Goal: Information Seeking & Learning: Check status

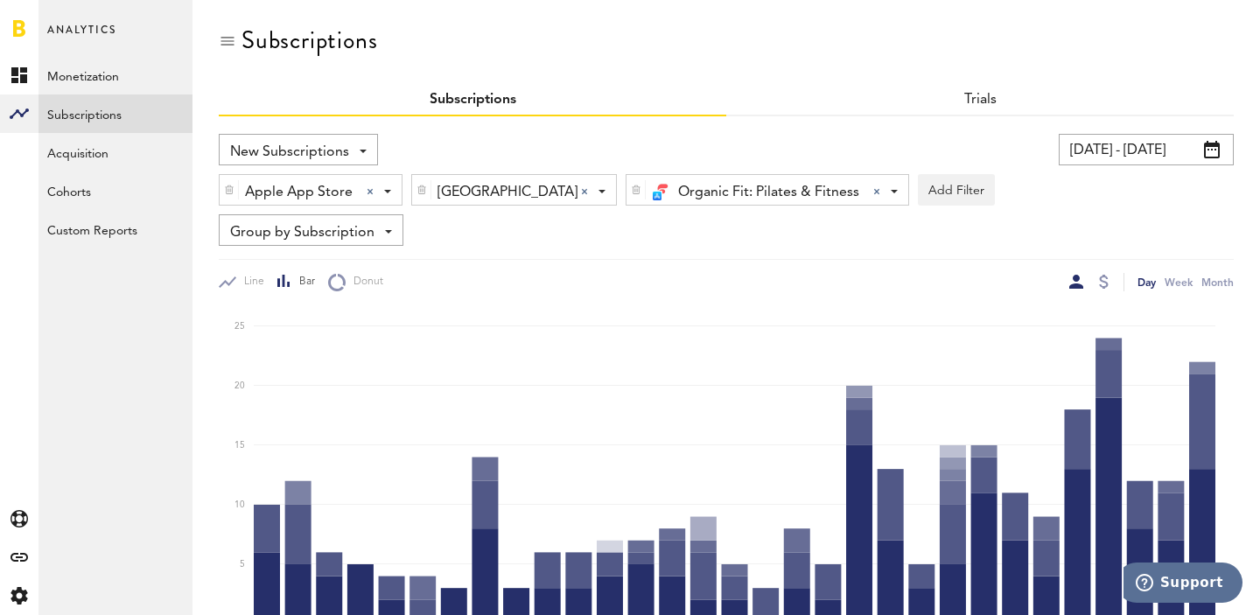
click at [1116, 153] on input "[DATE] - [DATE]" at bounding box center [1146, 149] width 175 height 31
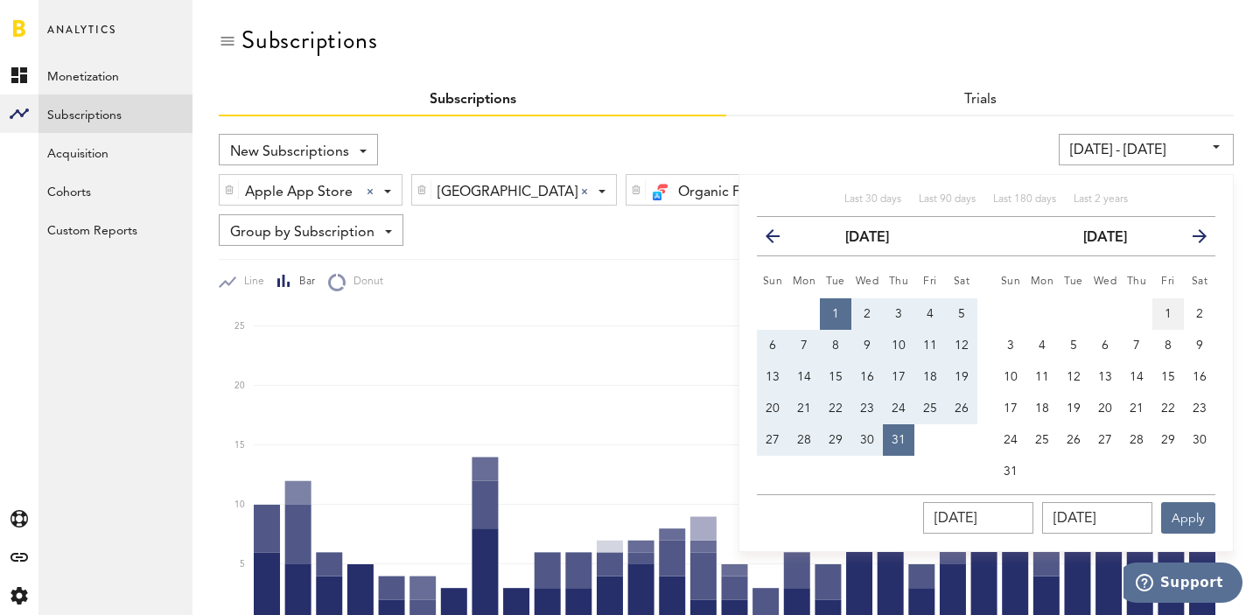
click at [1167, 311] on span "1" at bounding box center [1167, 314] width 7 height 12
type input "[DATE] - [DATE]"
type input "[DATE]"
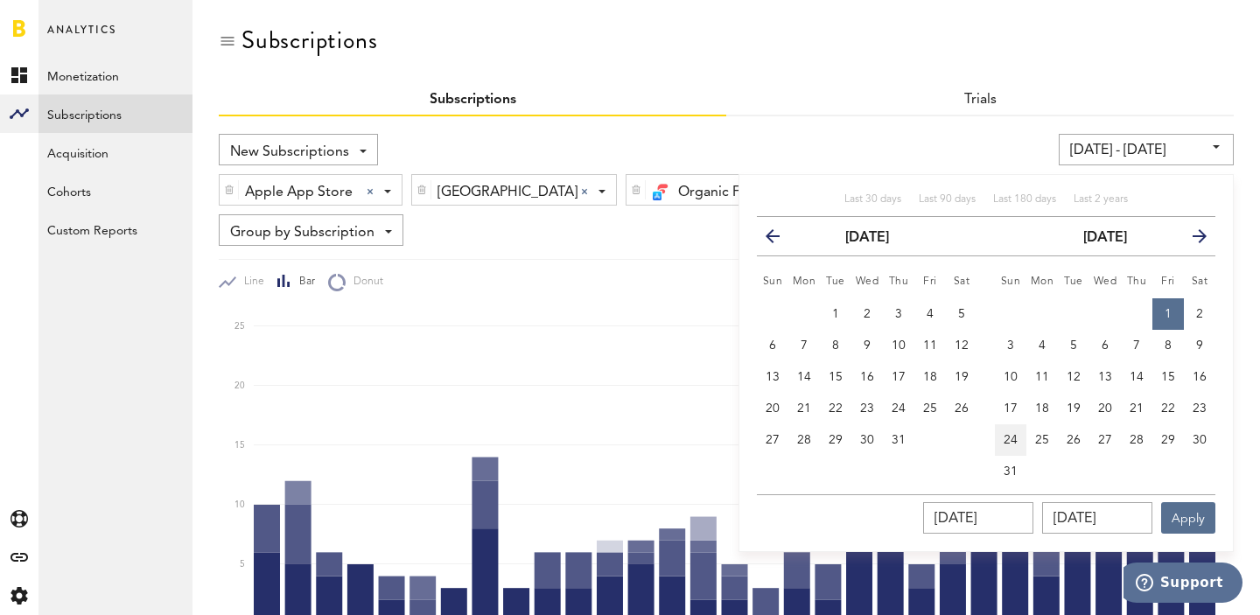
click at [1017, 453] on button "24" at bounding box center [1010, 439] width 31 height 31
type input "08/01/25 - 08/24/25"
type input "08/24/2025"
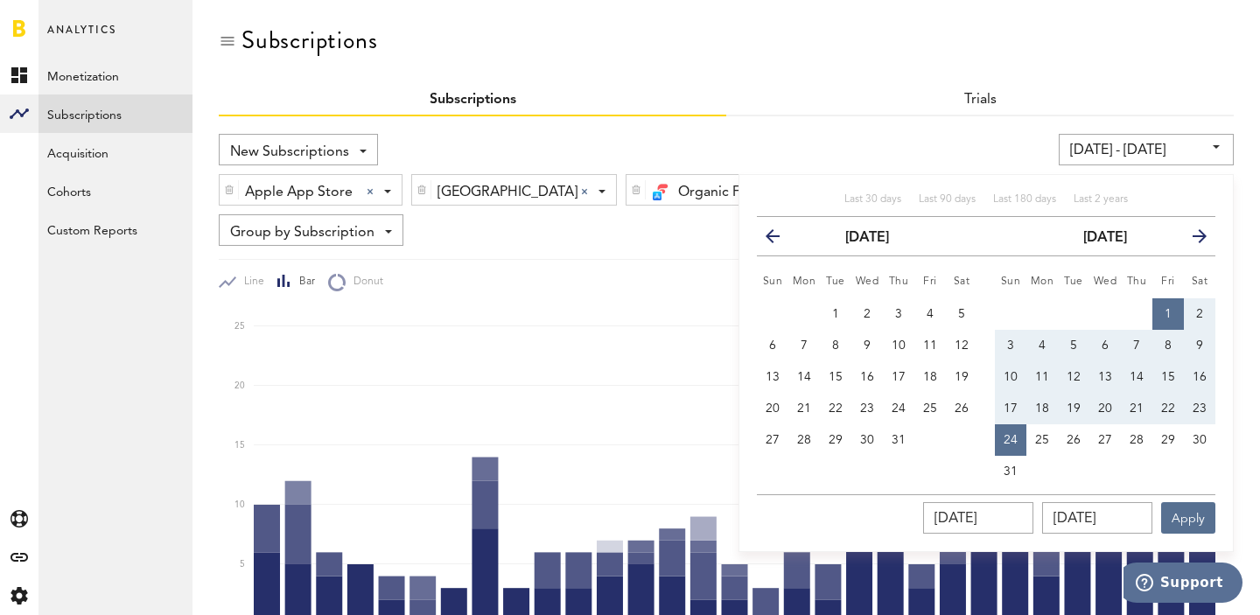
click at [1174, 314] on button "1" at bounding box center [1167, 313] width 31 height 31
type input "[DATE] - [DATE]"
type input "[DATE]"
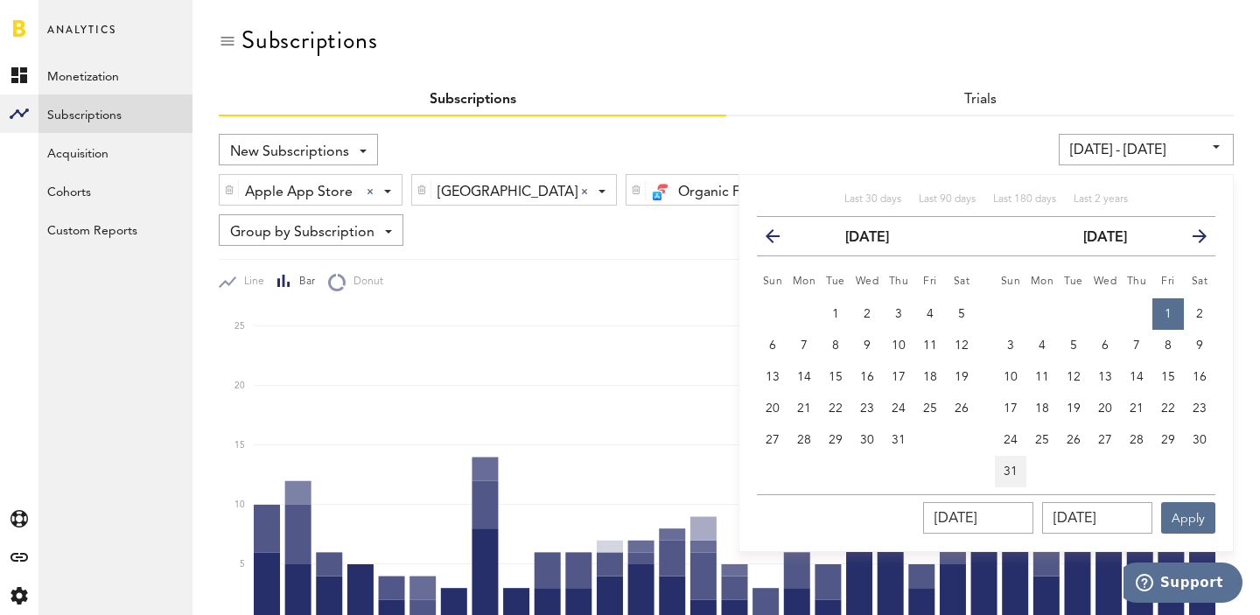
click at [1013, 469] on span "31" at bounding box center [1010, 471] width 14 height 12
type input "[DATE] - [DATE]"
type input "[DATE]"
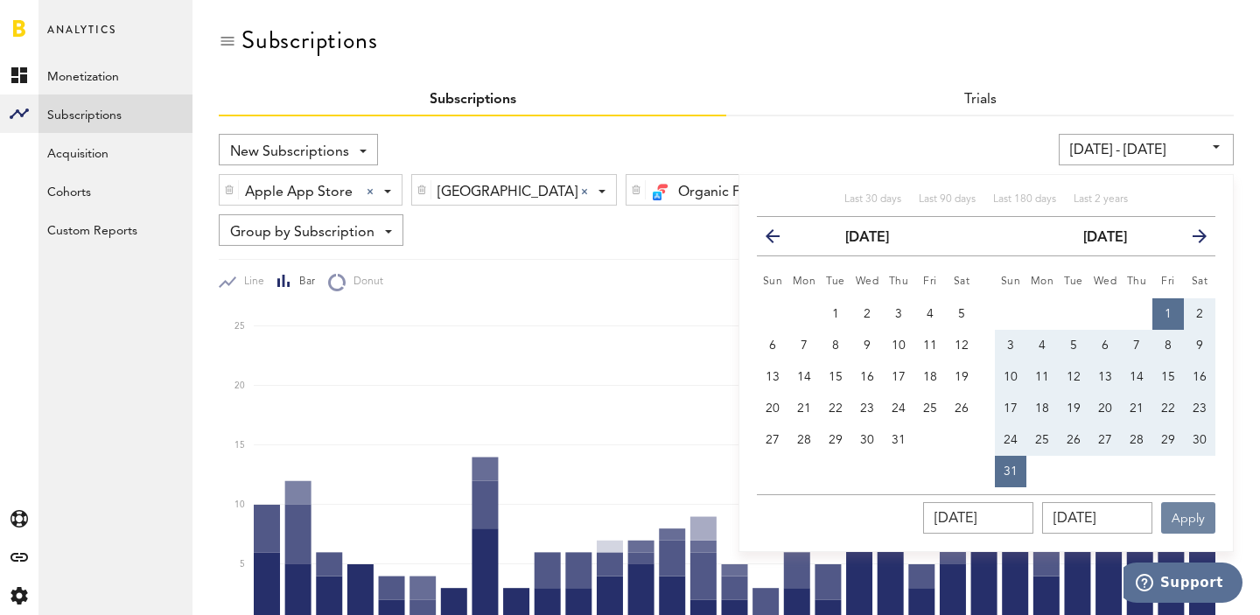
click at [1205, 512] on button "Apply" at bounding box center [1188, 517] width 54 height 31
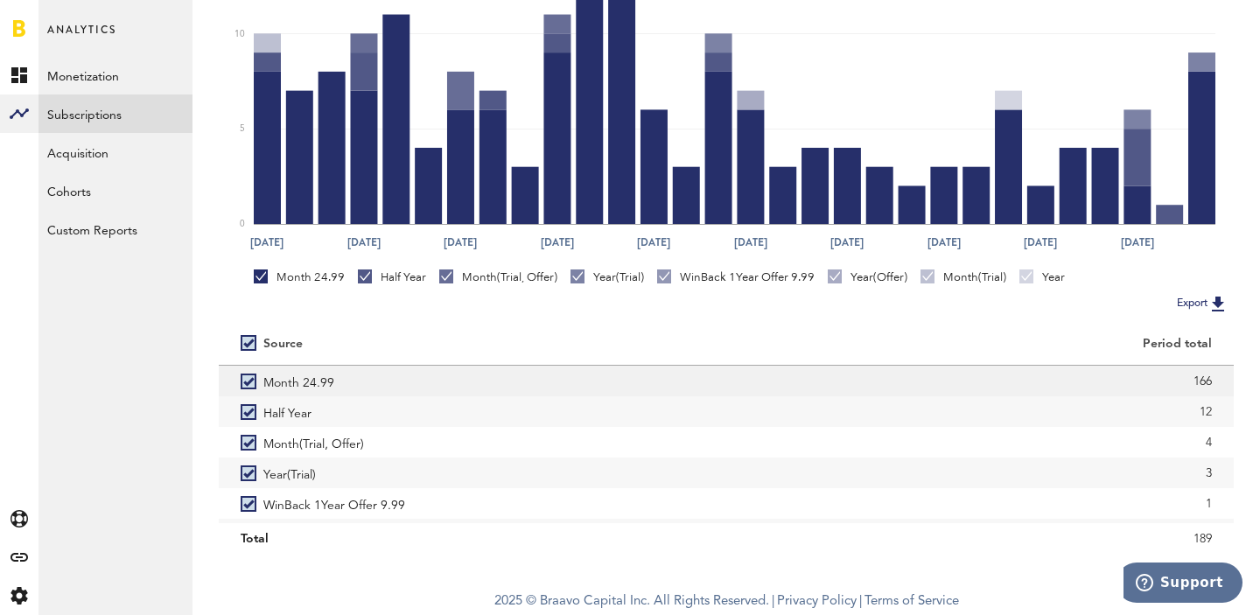
click at [1201, 380] on div "166" at bounding box center [980, 381] width 464 height 26
copy div "166"
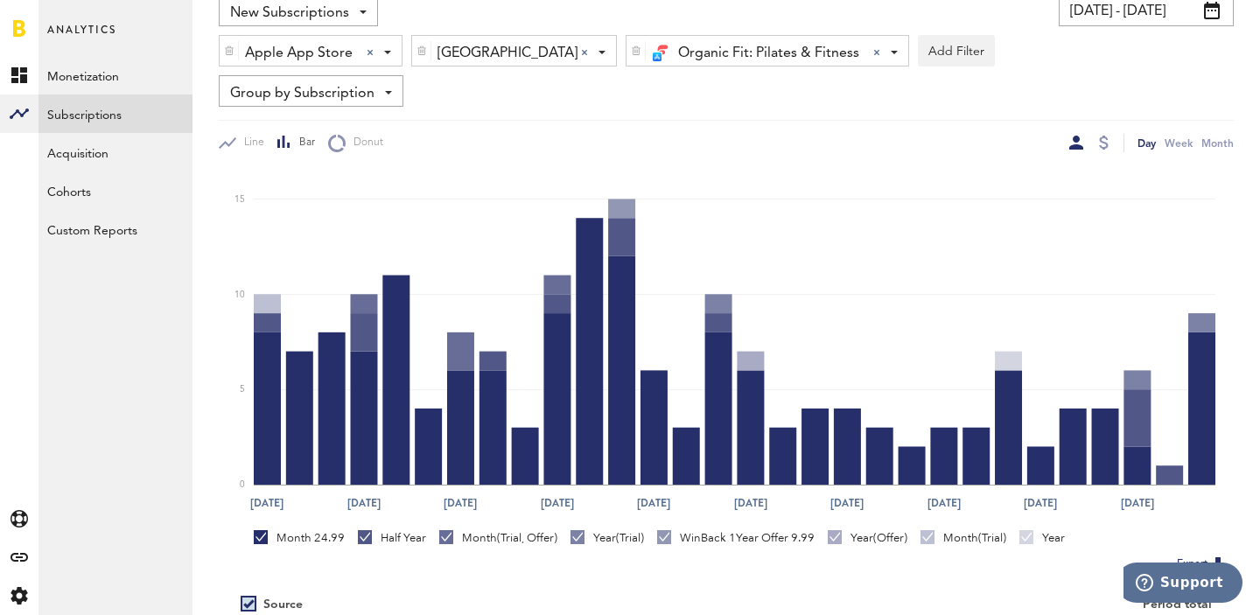
scroll to position [86, 0]
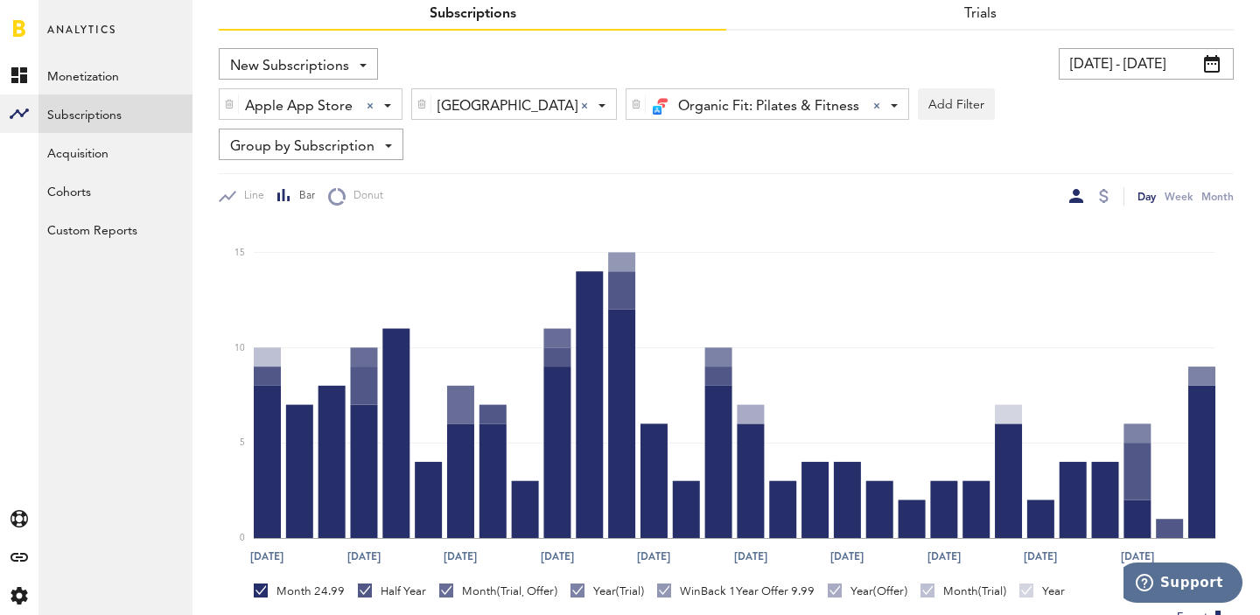
click at [981, 24] on div "Trials" at bounding box center [979, 14] width 507 height 31
click at [975, 19] on link "Trials" at bounding box center [979, 14] width 33 height 14
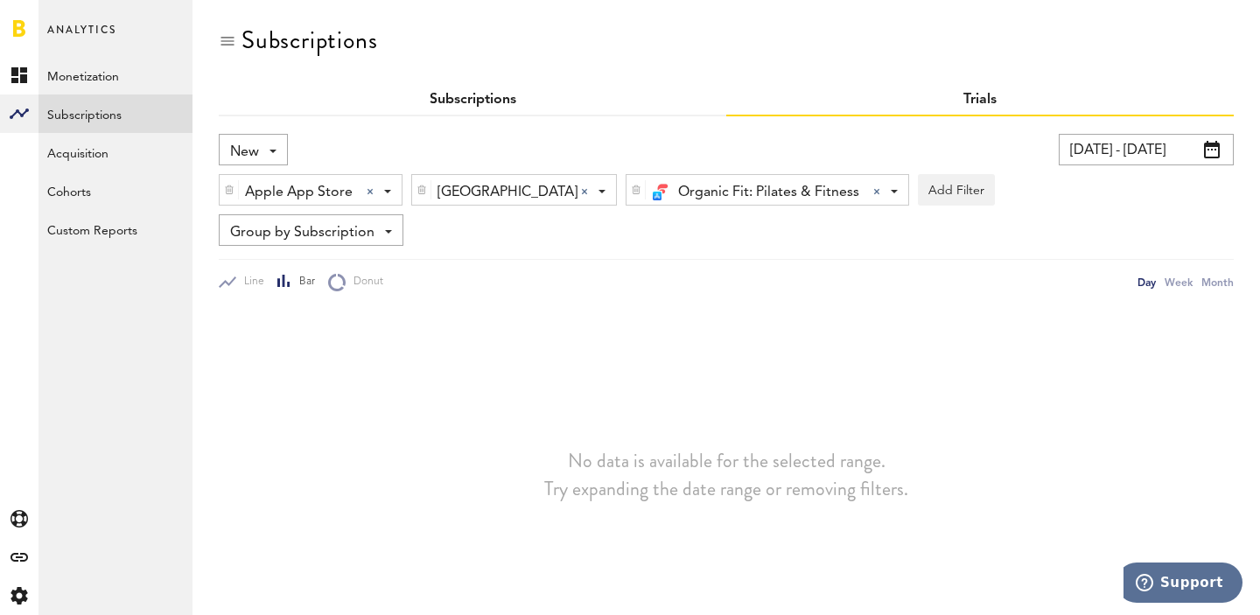
click at [444, 101] on link "Subscriptions" at bounding box center [473, 100] width 87 height 14
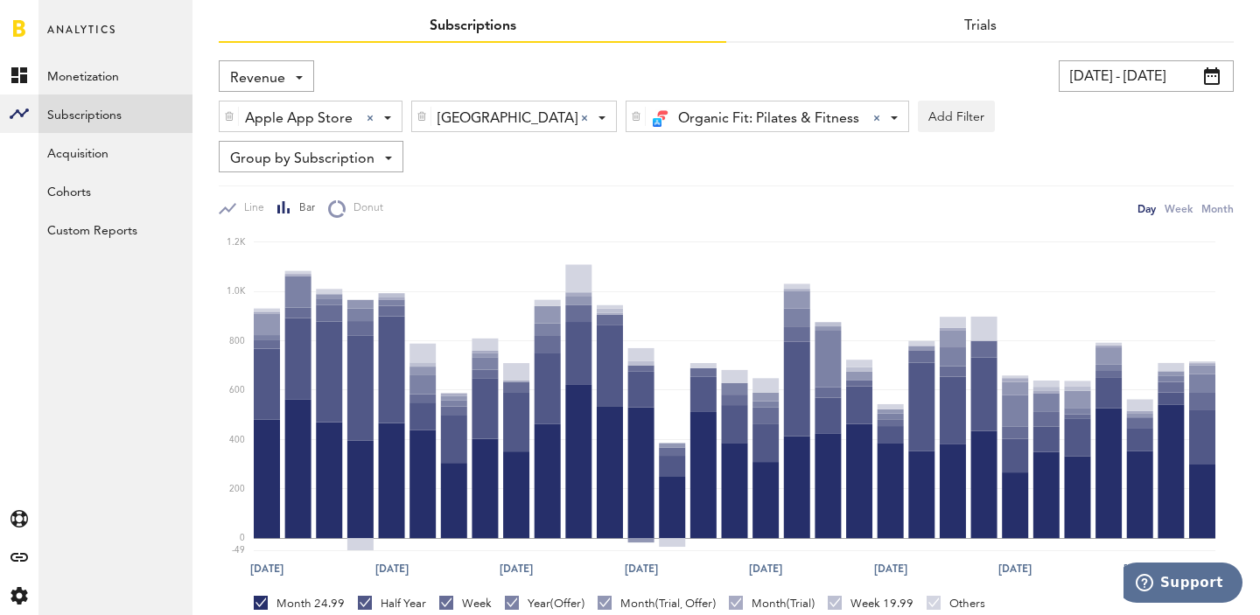
scroll to position [10, 0]
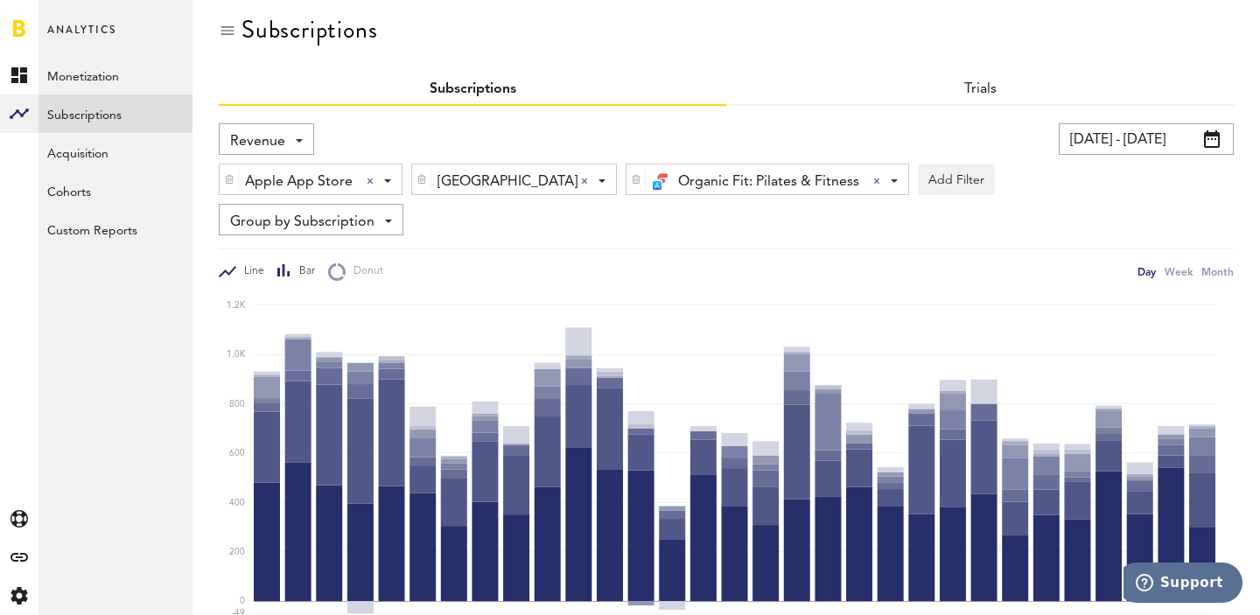
click at [257, 270] on span "Line" at bounding box center [250, 271] width 28 height 15
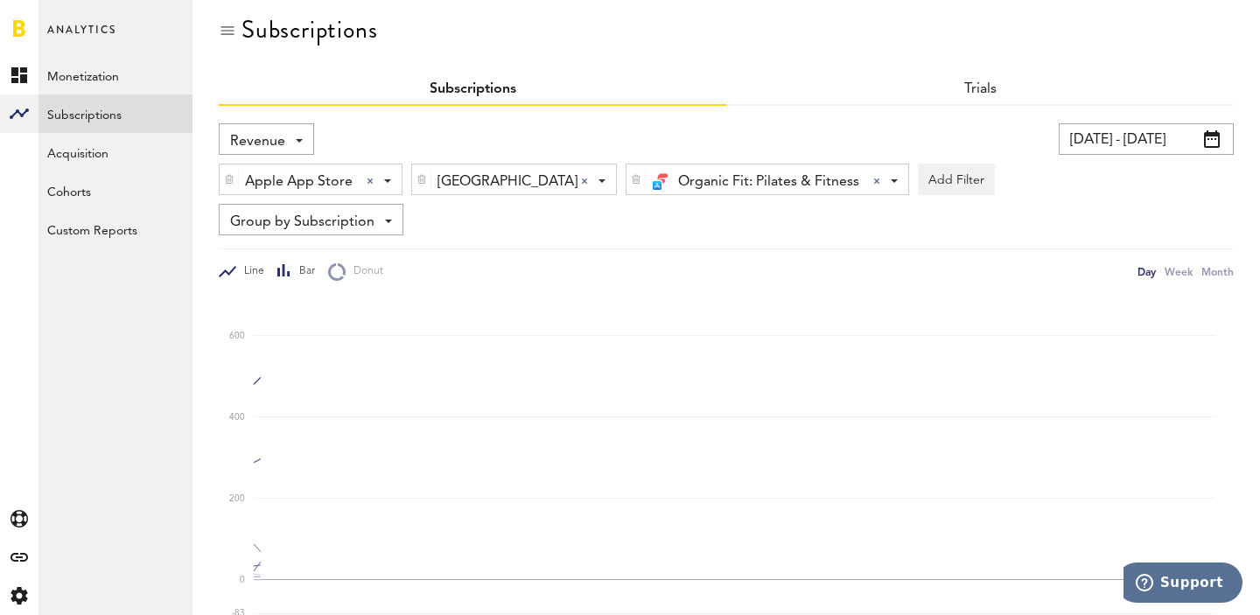
click at [296, 271] on span "Bar" at bounding box center [303, 271] width 24 height 15
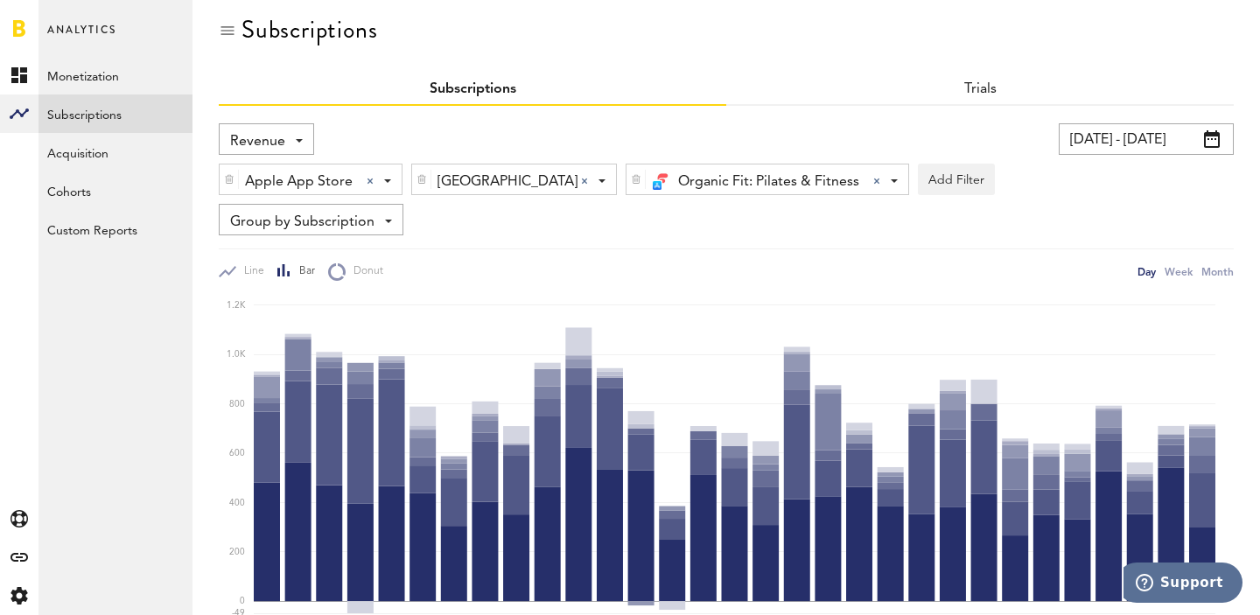
click at [255, 140] on span "Revenue" at bounding box center [257, 142] width 55 height 30
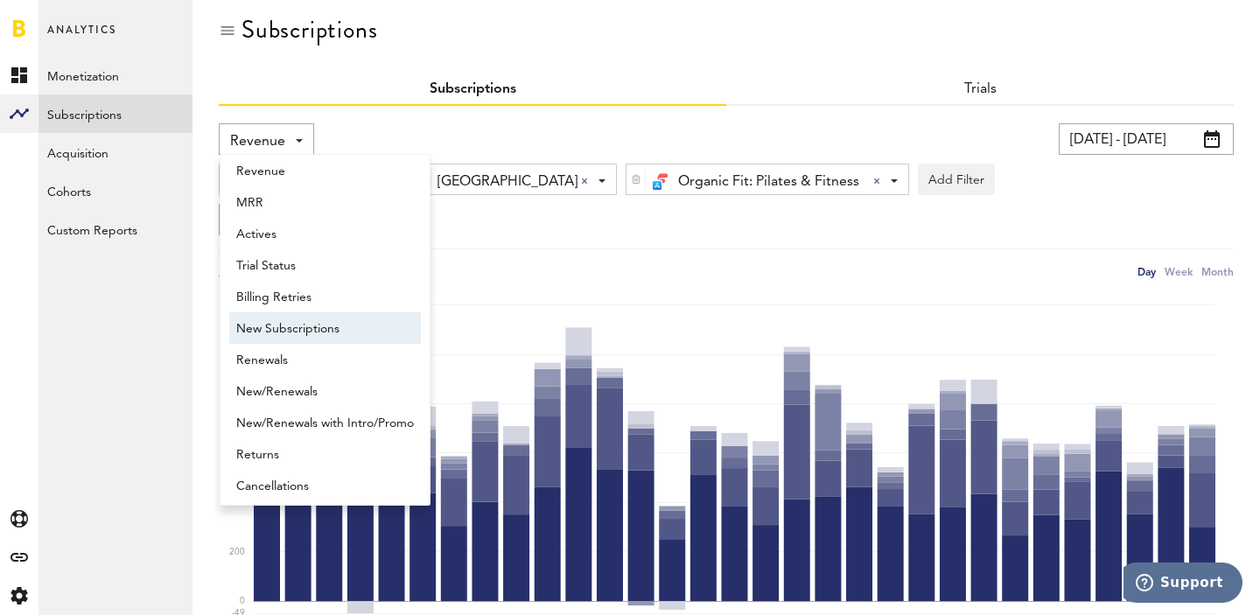
click at [351, 328] on span "New Subscriptions" at bounding box center [325, 329] width 178 height 30
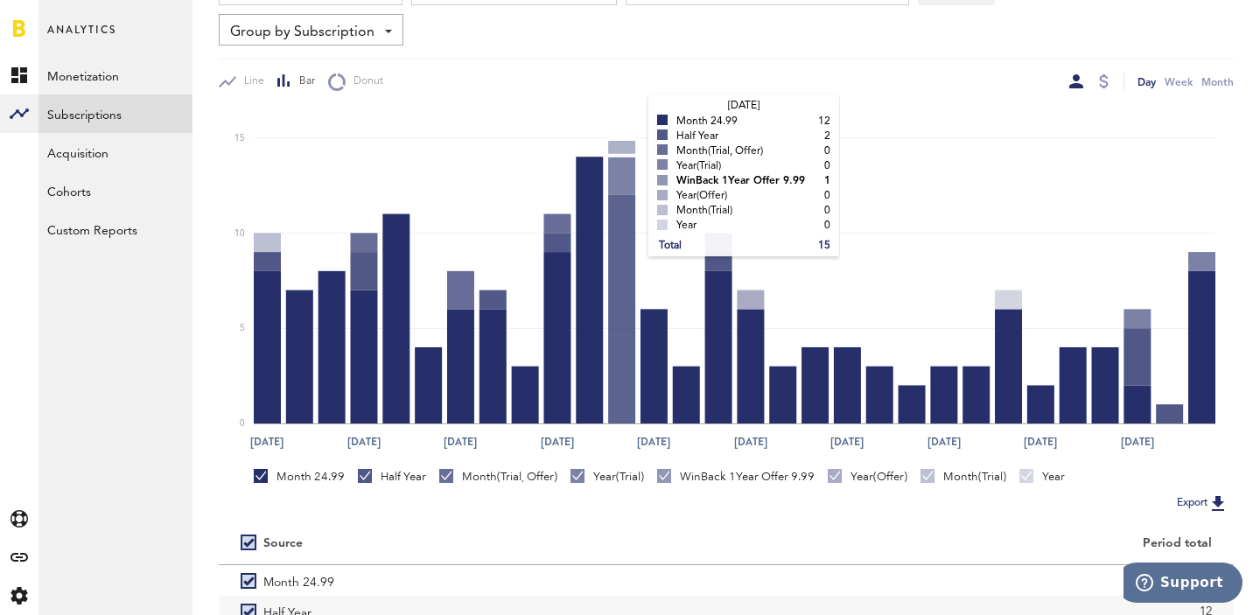
scroll to position [400, 0]
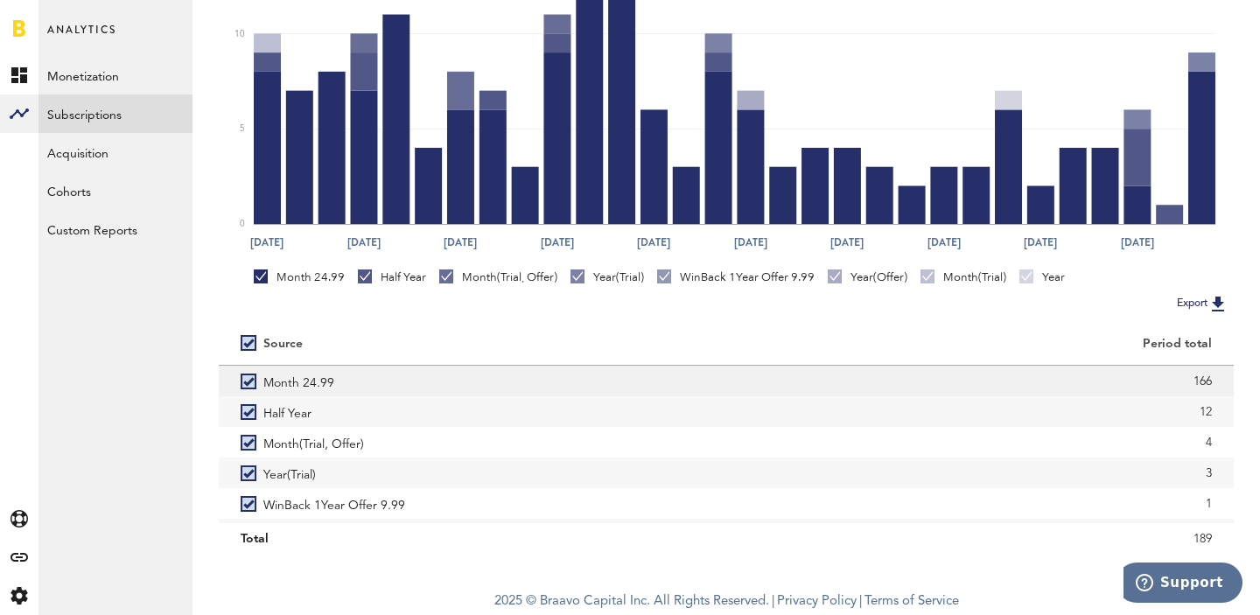
click at [1206, 381] on div "166" at bounding box center [980, 381] width 464 height 26
copy div "166"
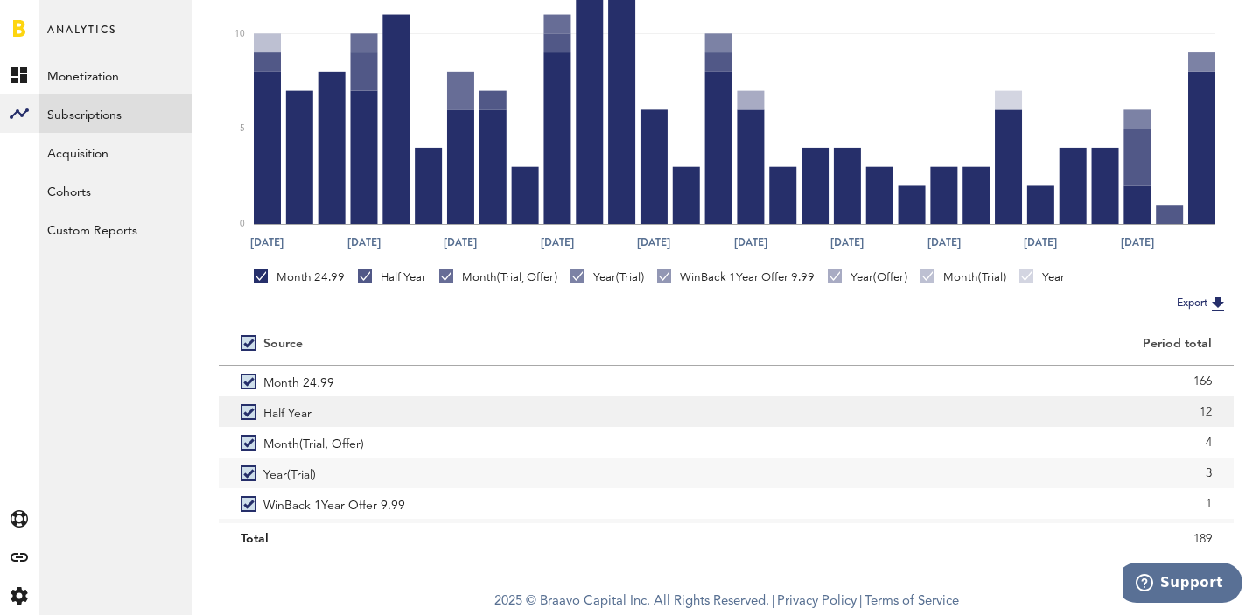
click at [1208, 409] on div "12" at bounding box center [980, 412] width 464 height 26
click at [1210, 410] on div "12" at bounding box center [980, 412] width 464 height 26
click at [1207, 410] on div "12" at bounding box center [980, 412] width 464 height 26
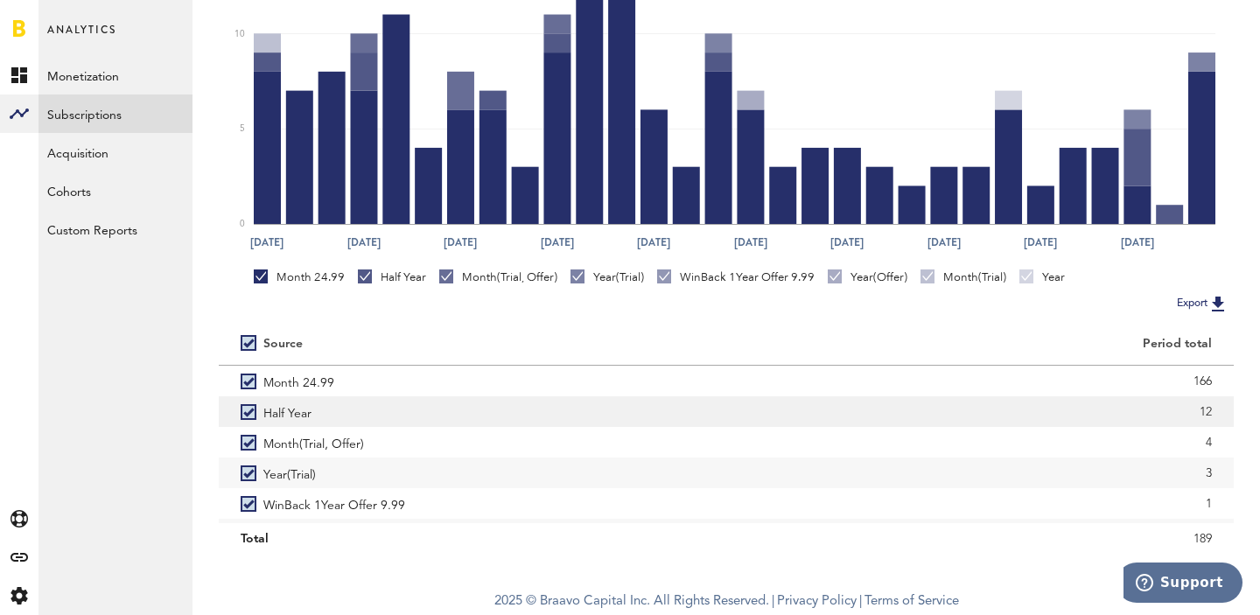
click at [1207, 410] on div "12" at bounding box center [980, 412] width 464 height 26
copy div "12"
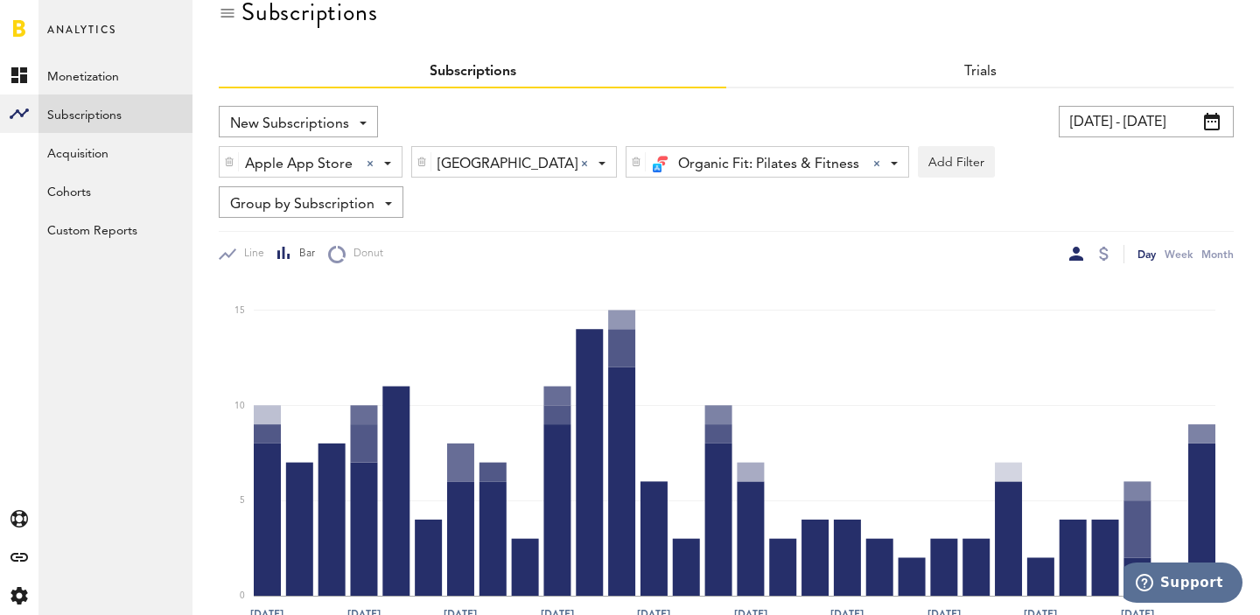
scroll to position [0, 0]
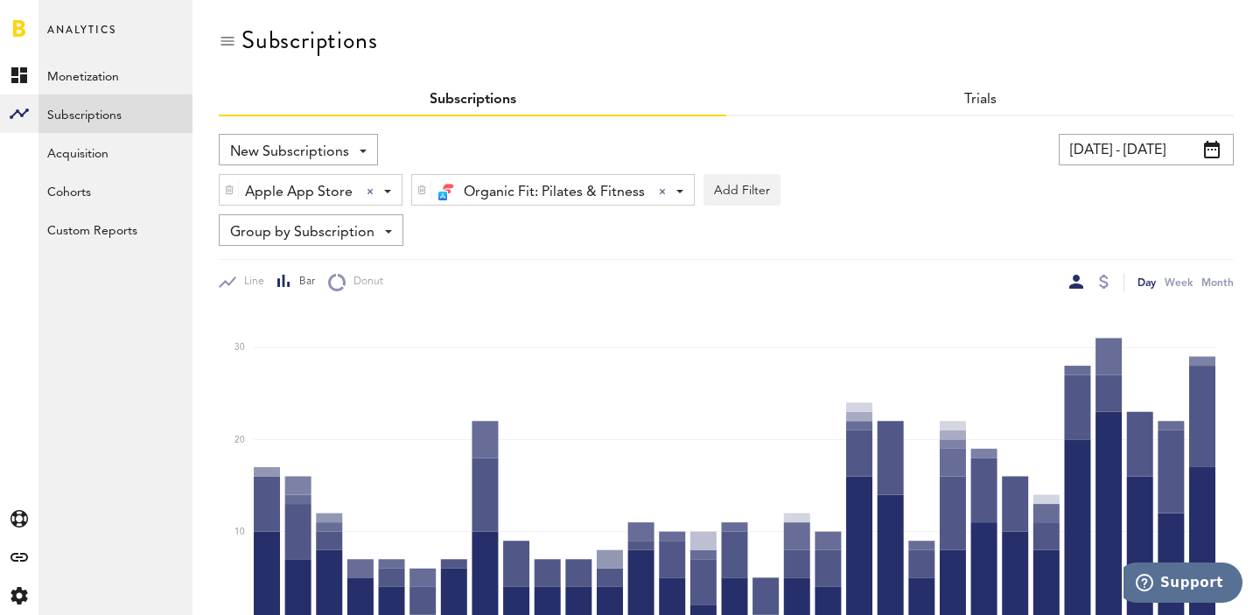
click at [1178, 149] on input "07/01/25 - 07/31/25" at bounding box center [1146, 149] width 175 height 31
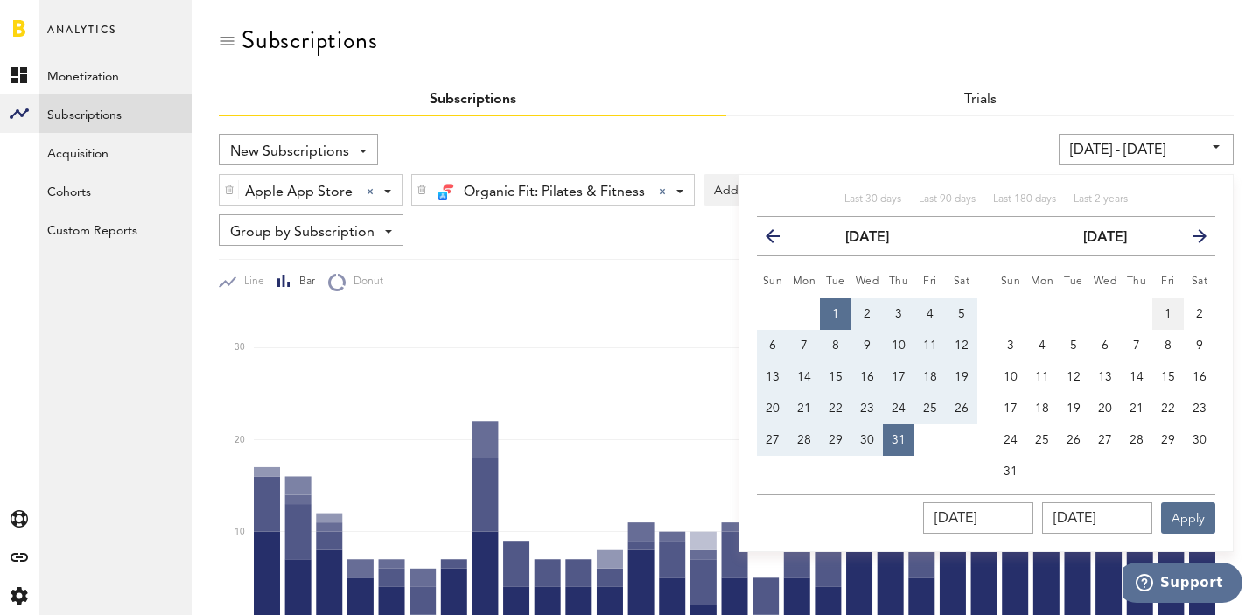
click at [1163, 304] on button "1" at bounding box center [1167, 313] width 31 height 31
type input "[DATE] - [DATE]"
type input "[DATE]"
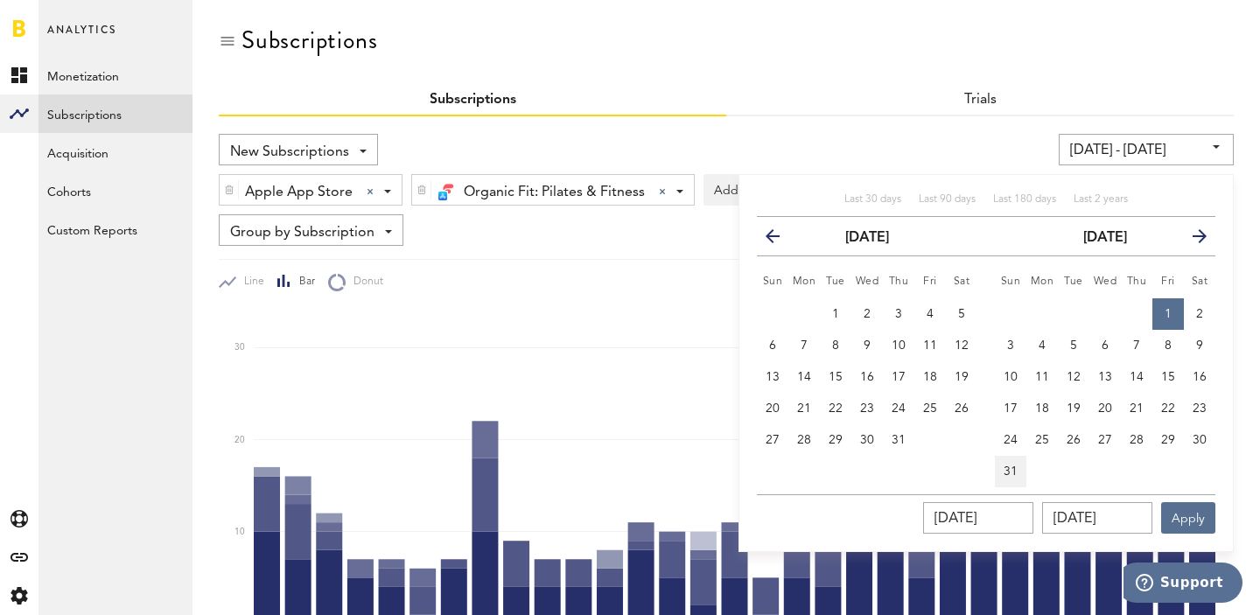
click at [1016, 466] on span "31" at bounding box center [1010, 471] width 14 height 12
type input "[DATE] - [DATE]"
type input "[DATE]"
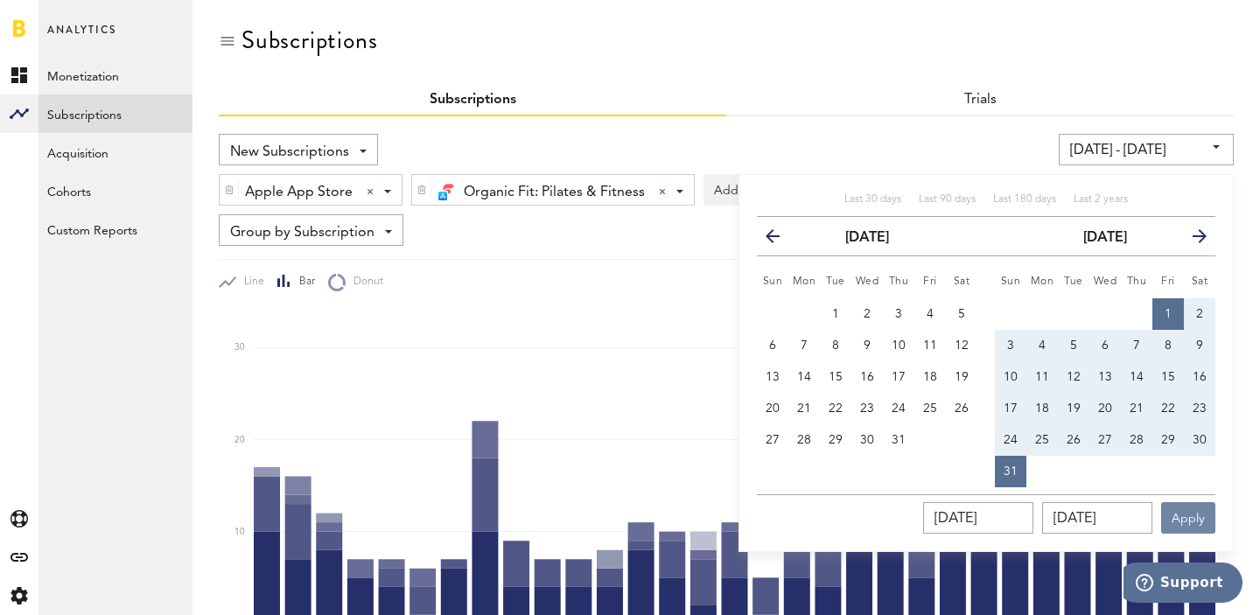
click at [1205, 514] on button "Apply" at bounding box center [1188, 517] width 54 height 31
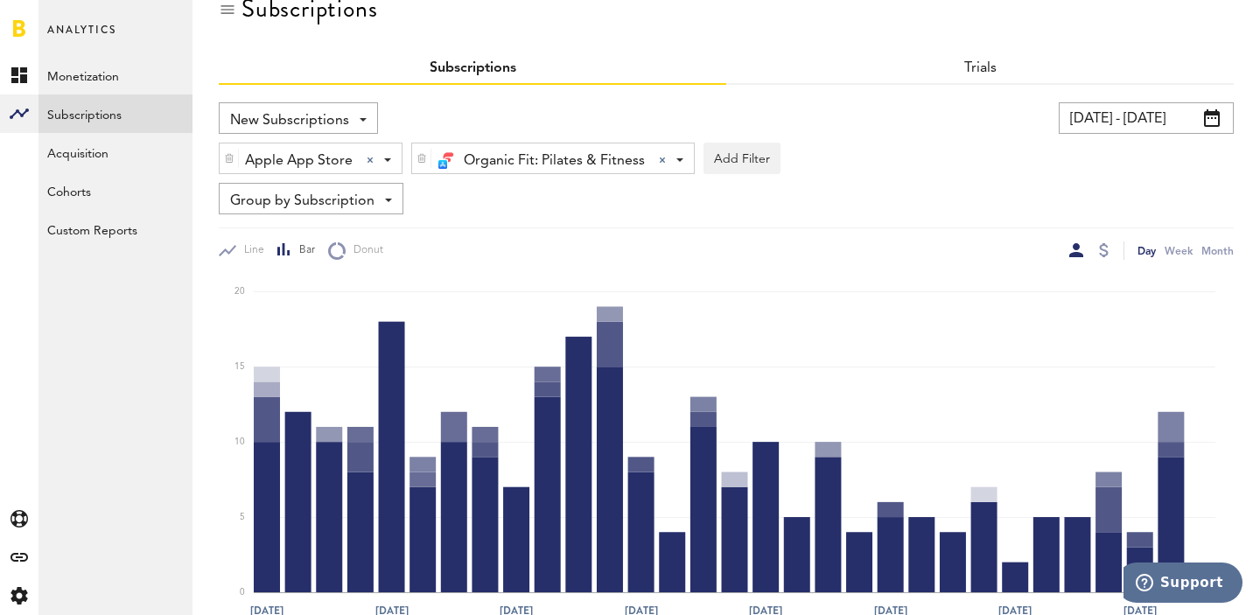
scroll to position [400, 0]
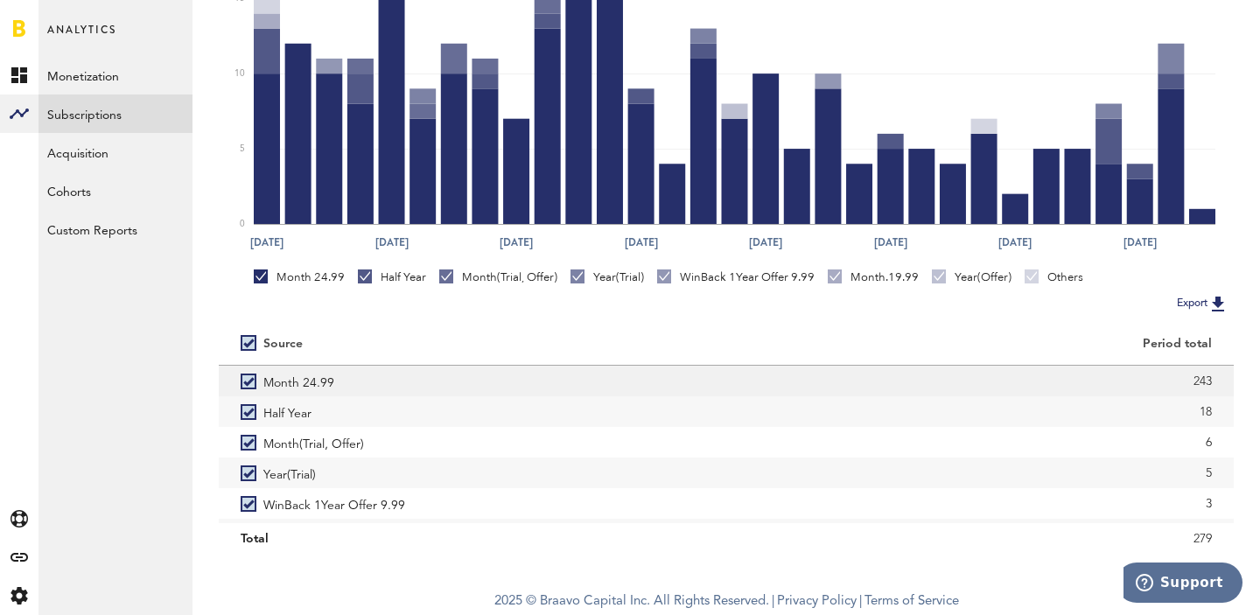
click at [1201, 381] on div "243" at bounding box center [980, 381] width 464 height 26
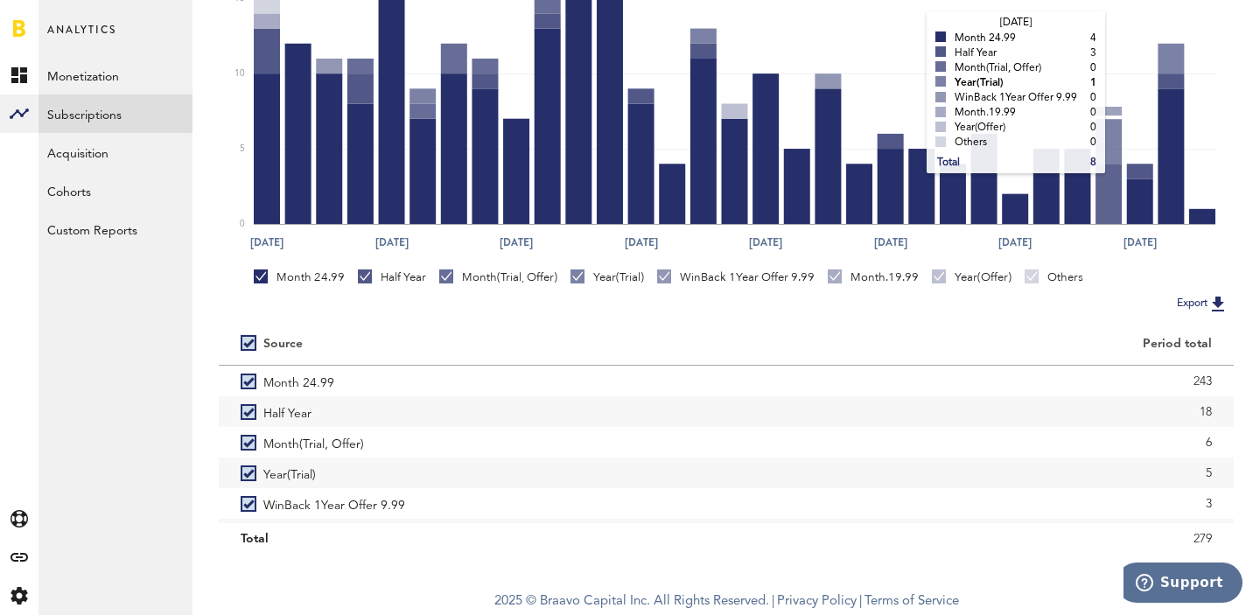
click at [1205, 381] on div "243" at bounding box center [980, 381] width 464 height 26
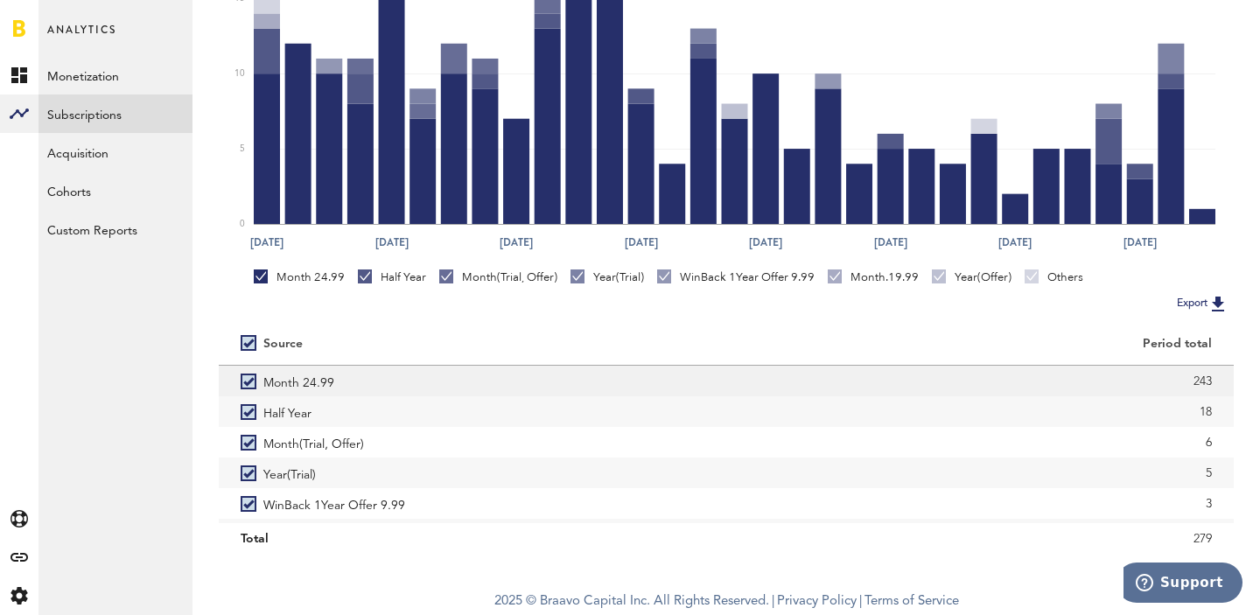
scroll to position [29, 0]
click at [1206, 375] on div "18" at bounding box center [980, 383] width 464 height 26
copy div "18"
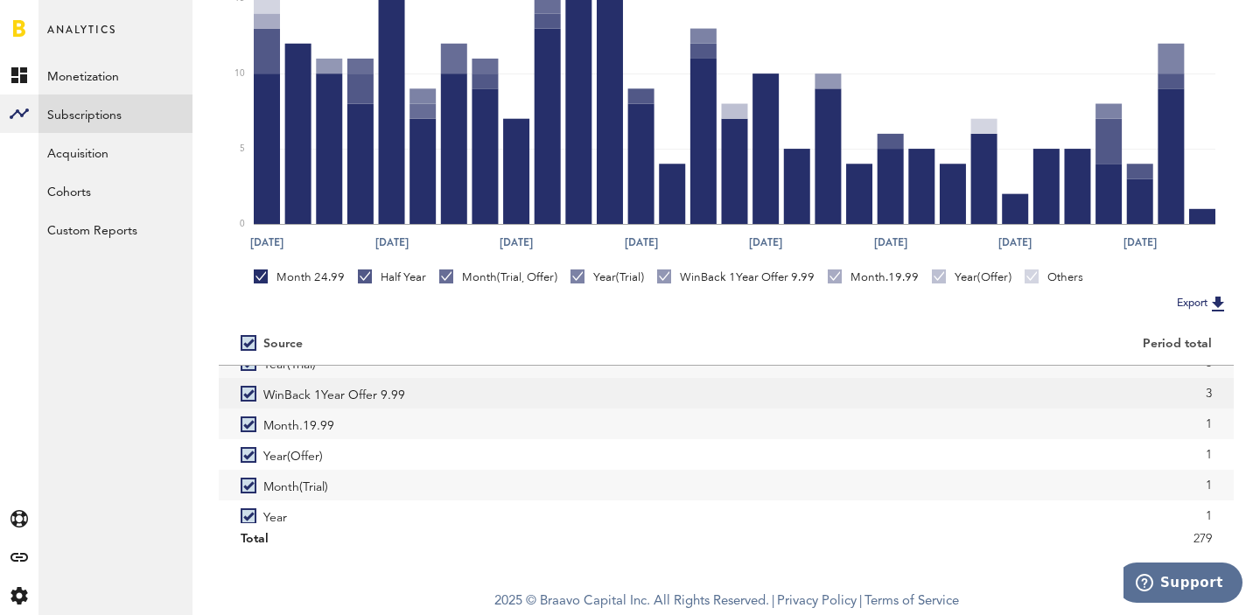
scroll to position [120, 0]
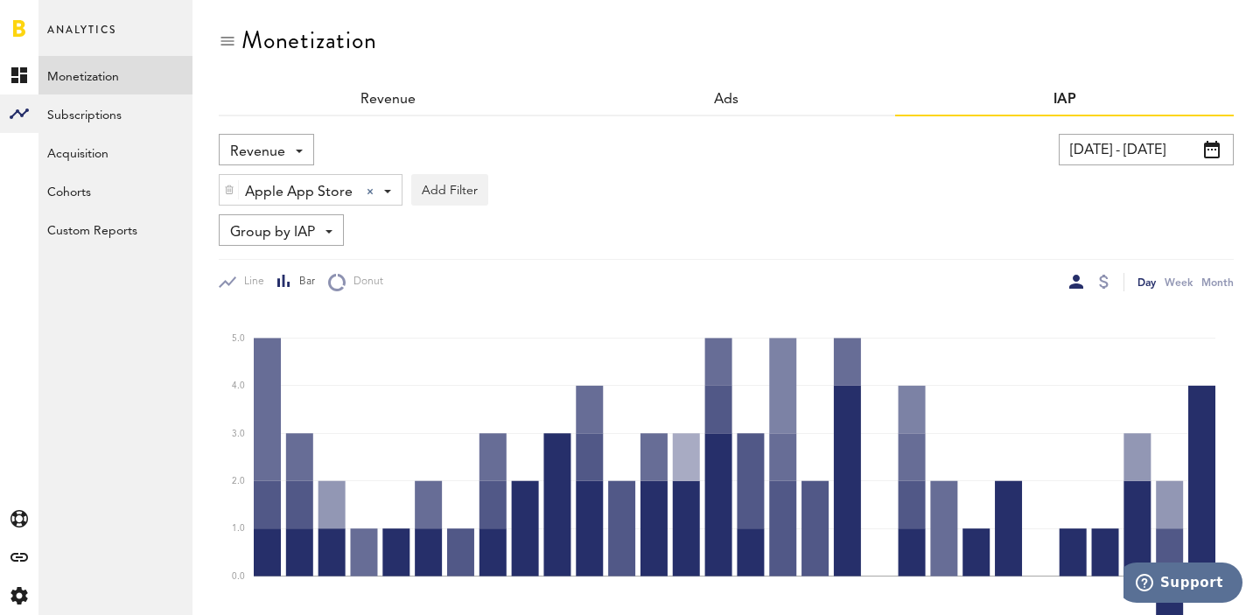
click at [1138, 151] on input "[DATE] - [DATE]" at bounding box center [1146, 149] width 175 height 31
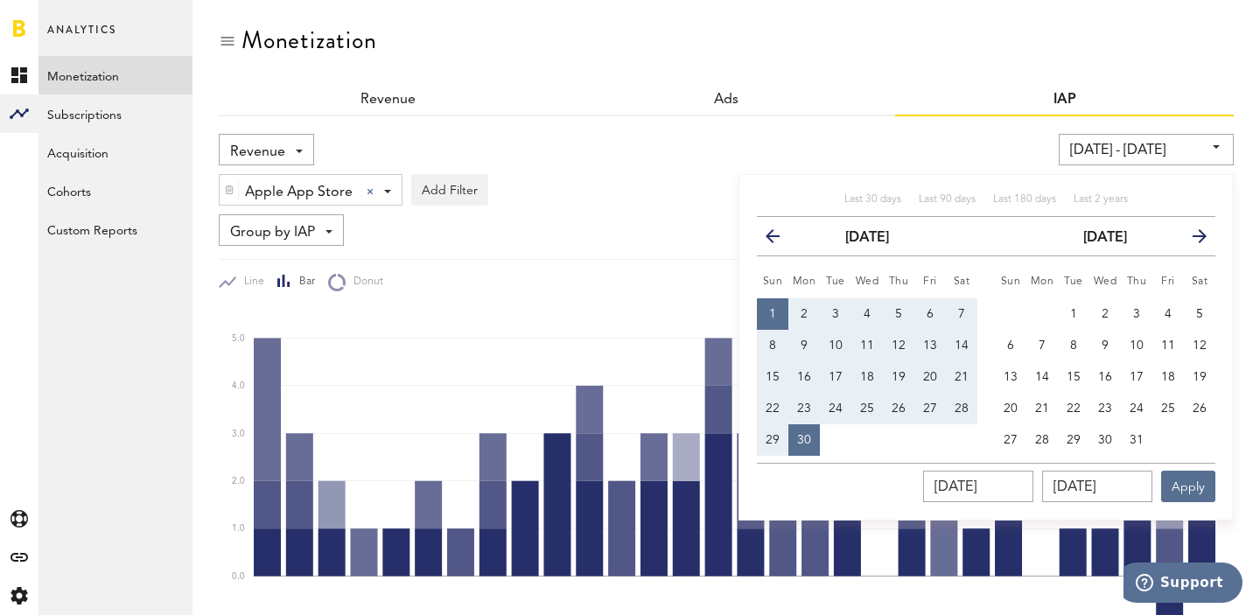
click at [1192, 240] on icon "button" at bounding box center [1192, 240] width 0 height 0
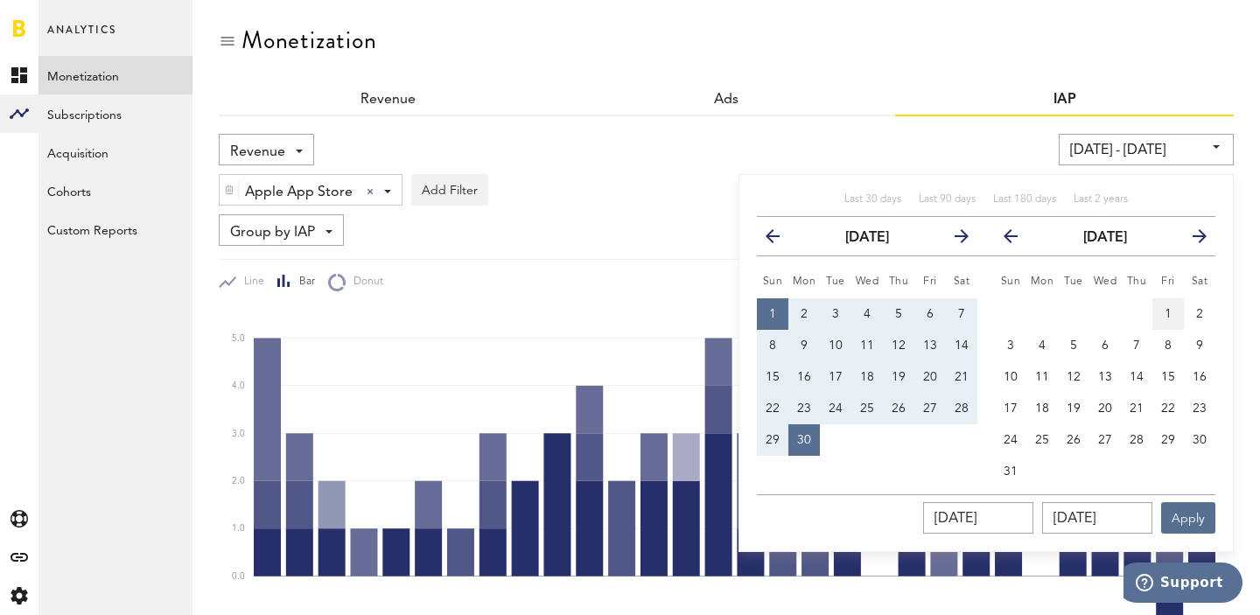
click at [1156, 304] on button "1" at bounding box center [1167, 313] width 31 height 31
type input "[DATE] - [DATE]"
type input "[DATE]"
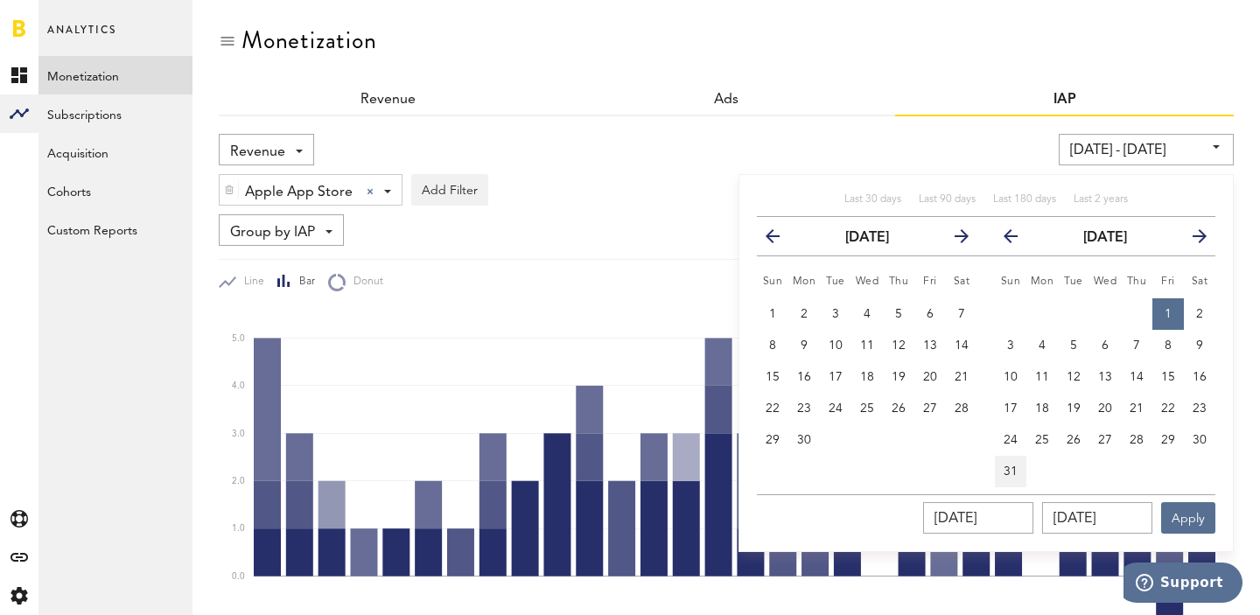
click at [1007, 477] on span "31" at bounding box center [1010, 471] width 14 height 12
type input "[DATE] - [DATE]"
type input "[DATE]"
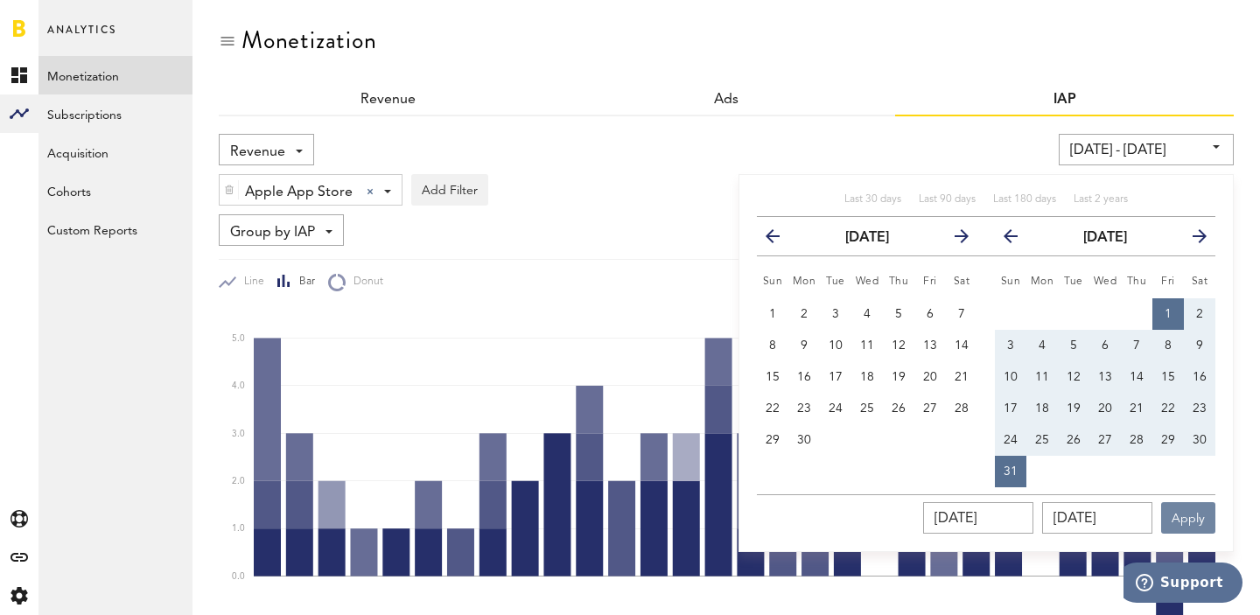
click at [1210, 528] on button "Apply" at bounding box center [1188, 517] width 54 height 31
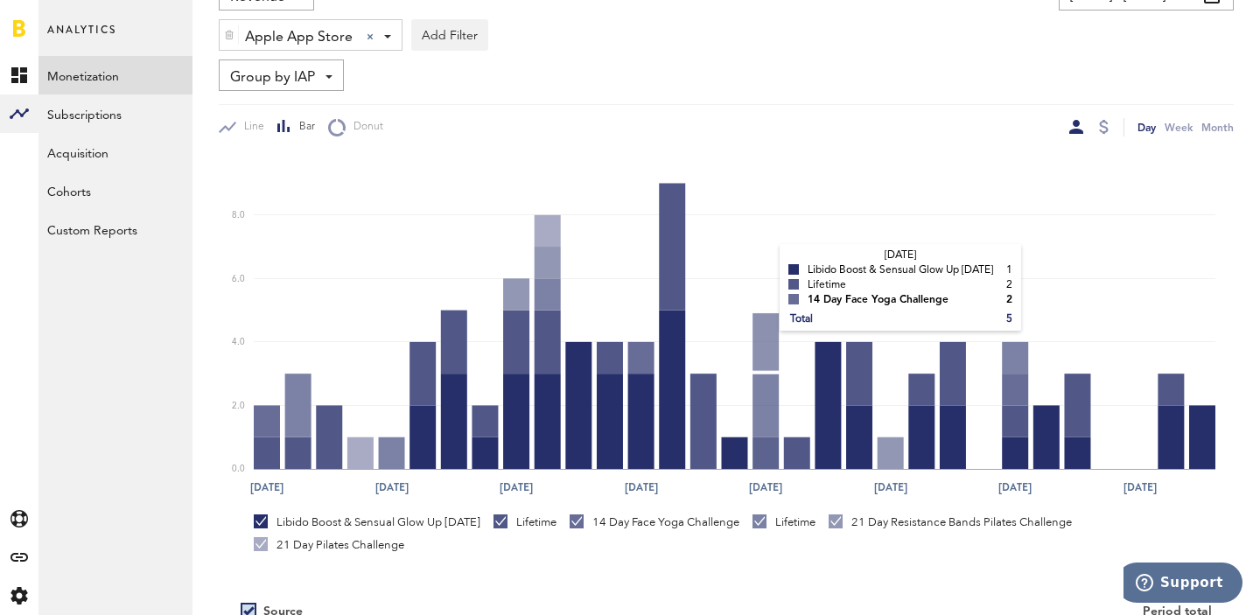
scroll to position [156, 0]
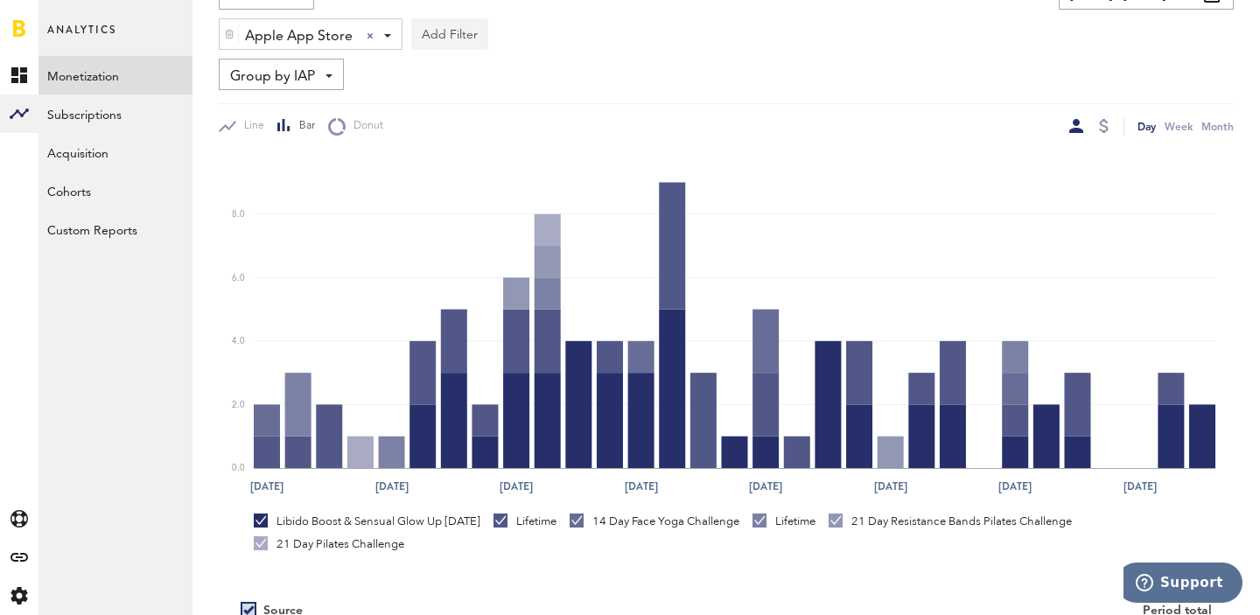
click at [451, 38] on button "Add Filter" at bounding box center [449, 33] width 77 height 31
click at [477, 108] on li "Apps" at bounding box center [476, 110] width 111 height 31
click at [498, 33] on div "Apps" at bounding box center [475, 37] width 76 height 30
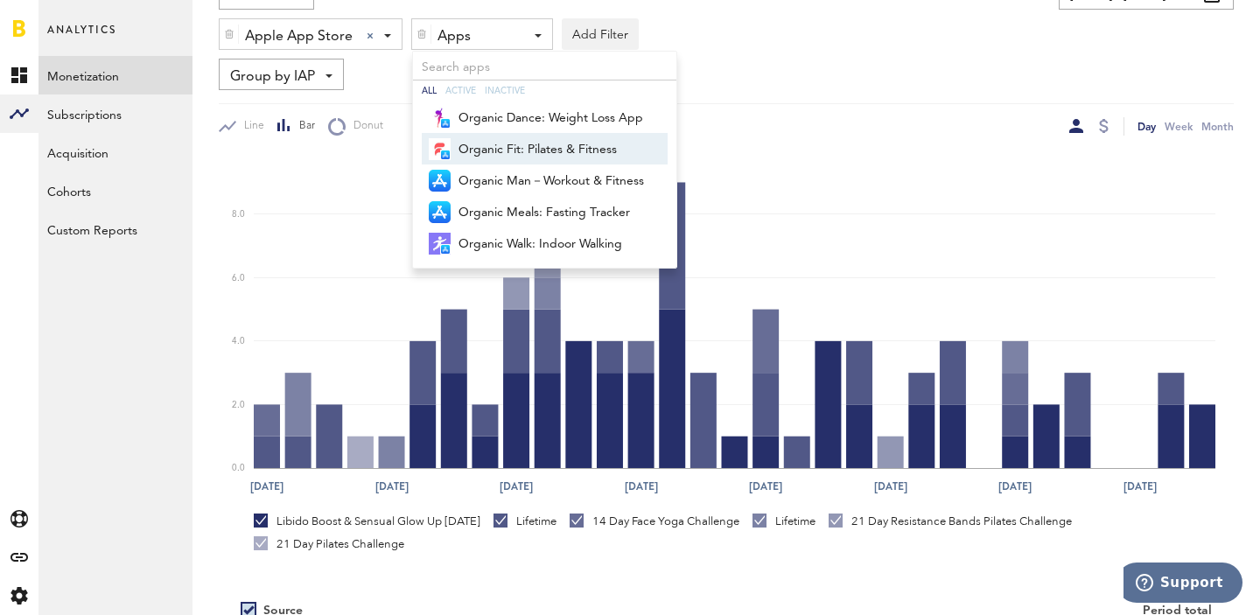
click at [521, 143] on span "Organic Fit: Pilates & Fitness" at bounding box center [550, 150] width 185 height 30
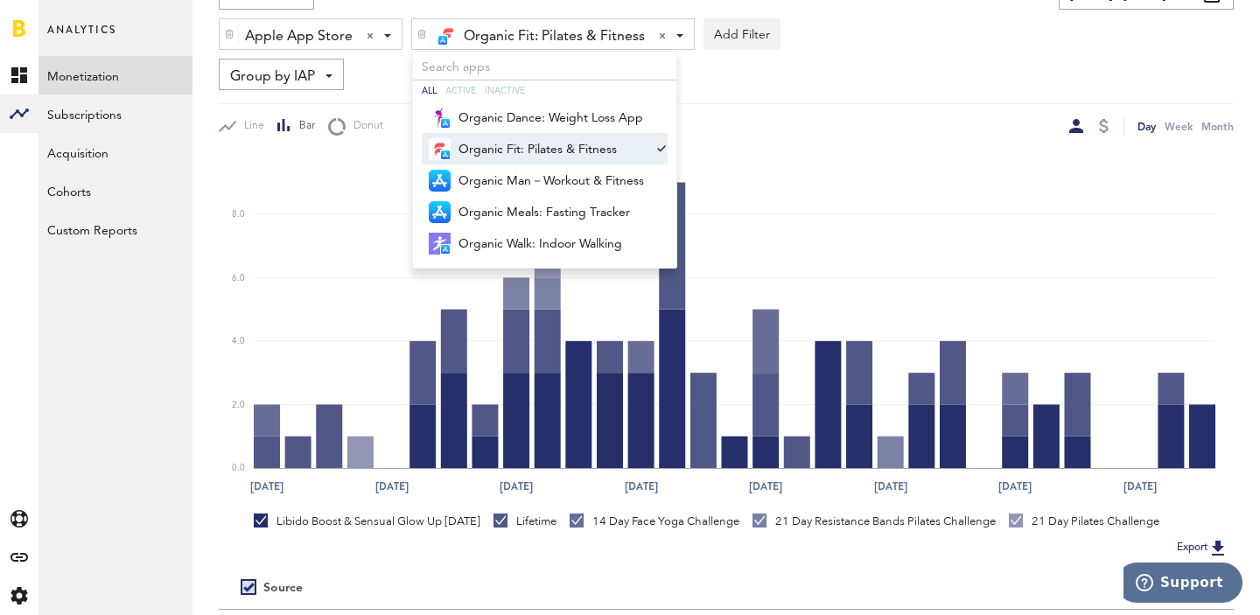
click at [907, 83] on div "Group by IAP Group by IAP Group by Platform Group by App Group by Country" at bounding box center [726, 74] width 1015 height 31
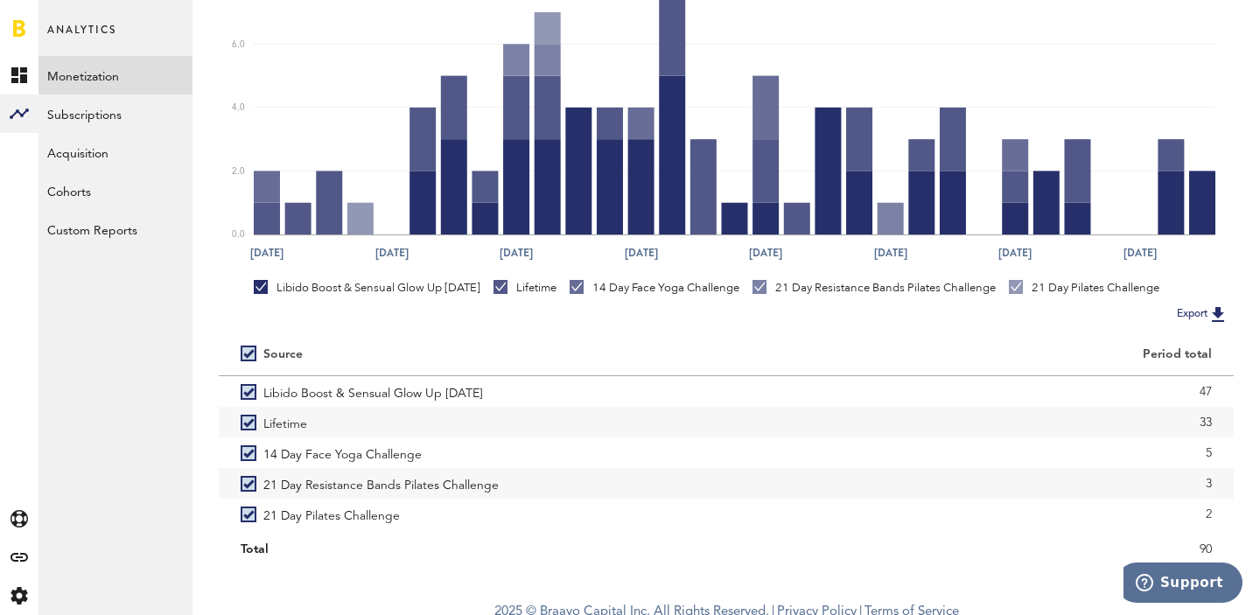
scroll to position [400, 0]
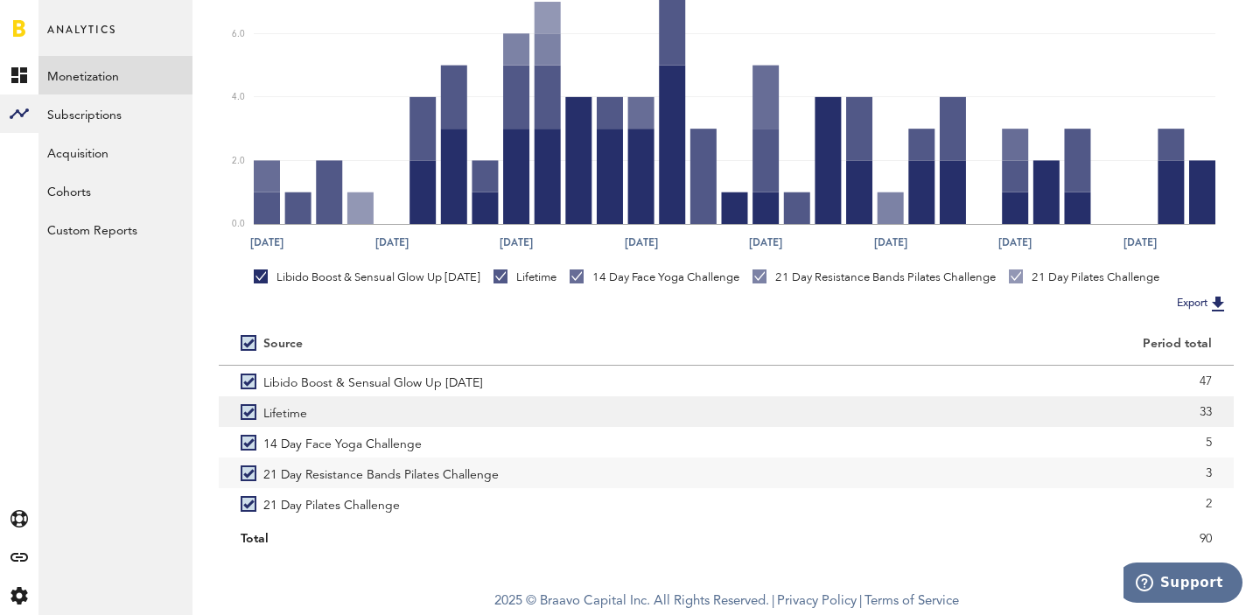
click at [1205, 407] on div "33" at bounding box center [980, 412] width 464 height 26
copy div "33"
